Goal: Information Seeking & Learning: Learn about a topic

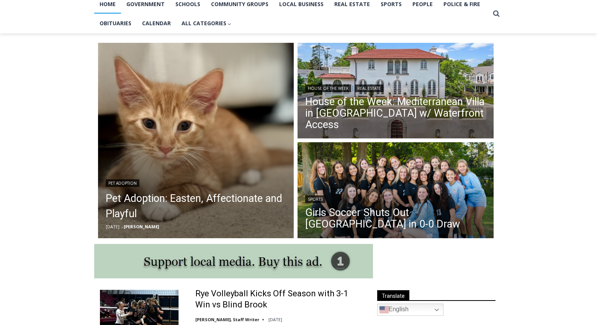
scroll to position [204, 0]
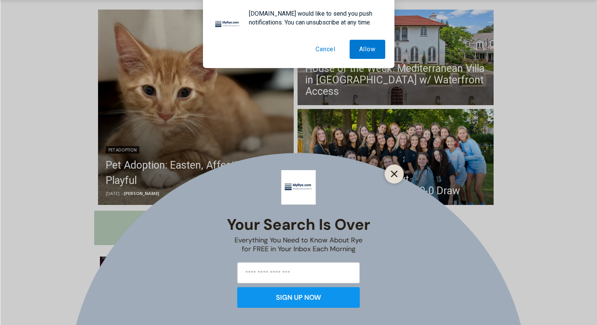
click at [395, 174] on icon "Close" at bounding box center [394, 174] width 7 height 7
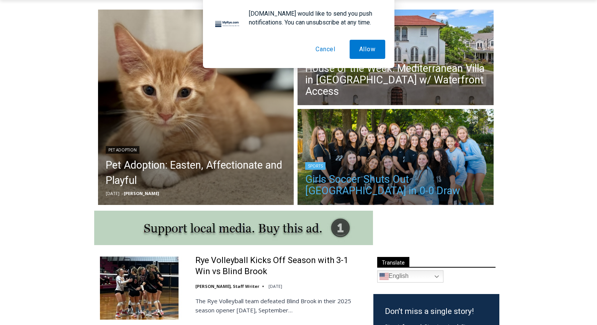
click at [392, 175] on h2 "Girls Soccer Shuts Out Eastchester in 0-0 Draw" at bounding box center [395, 184] width 181 height 29
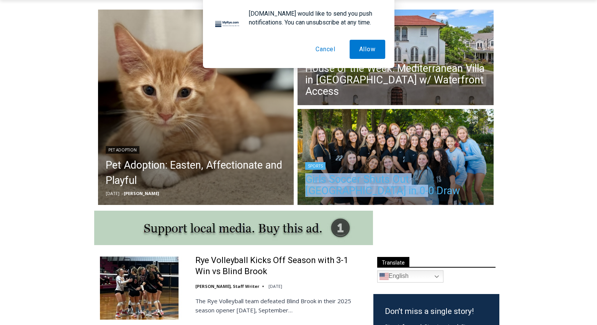
click at [386, 180] on link "Girls Soccer Shuts Out Eastchester in 0-0 Draw" at bounding box center [395, 185] width 181 height 23
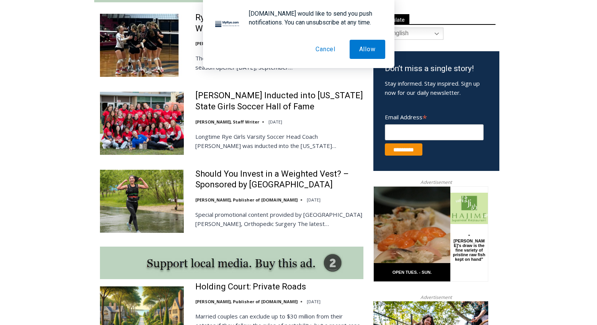
scroll to position [460, 0]
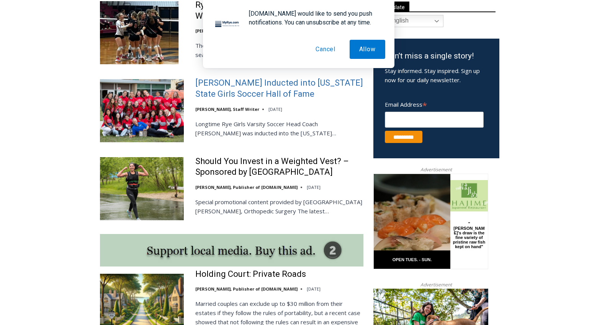
click at [238, 89] on link "[PERSON_NAME] Inducted into [US_STATE] State Girls Soccer Hall of Fame" at bounding box center [279, 89] width 168 height 22
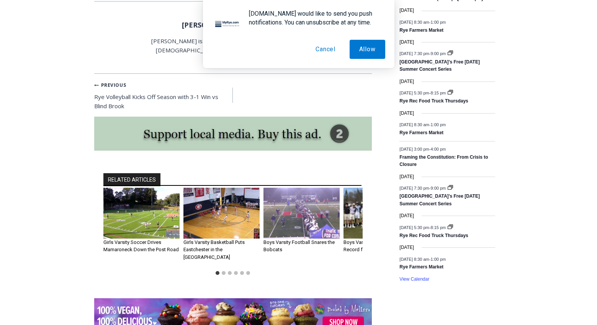
scroll to position [925, 0]
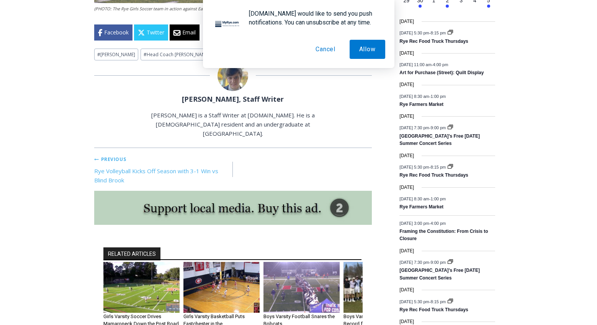
click at [191, 163] on link "Previous Previous Rye Volleyball Kicks Off Season with 3-1 Win vs Blind Brook" at bounding box center [163, 169] width 139 height 31
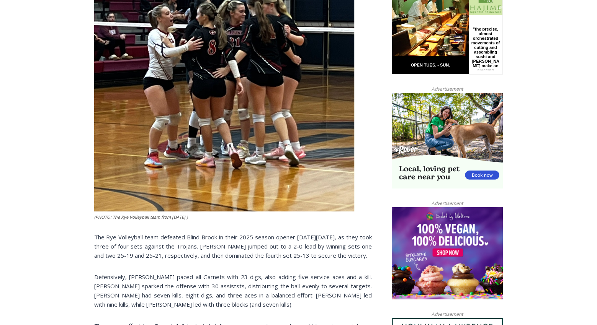
scroll to position [469, 0]
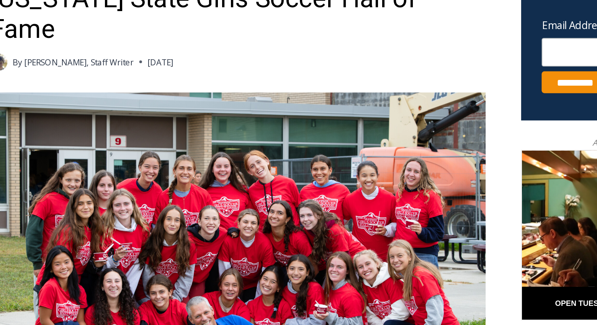
scroll to position [171, 0]
